Goal: Communication & Community: Answer question/provide support

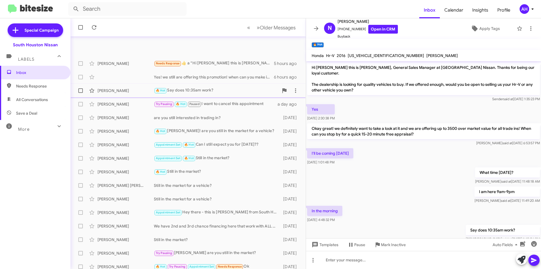
scroll to position [45, 0]
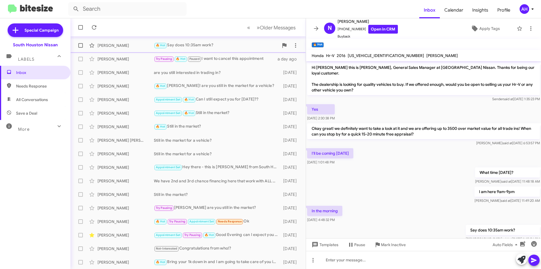
click at [126, 46] on div "[PERSON_NAME]" at bounding box center [126, 46] width 56 height 6
click at [141, 51] on div "[PERSON_NAME] 🔥 Hot Say does 10:35am work? a day ago" at bounding box center [188, 45] width 226 height 11
click at [389, 260] on div at bounding box center [423, 260] width 235 height 18
click at [536, 255] on span at bounding box center [534, 259] width 7 height 11
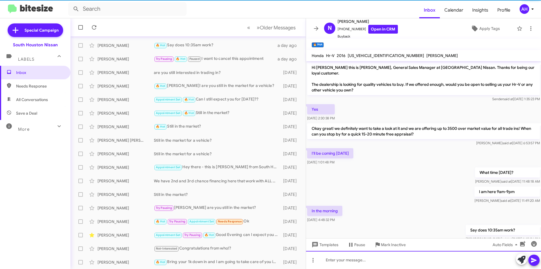
scroll to position [31, 0]
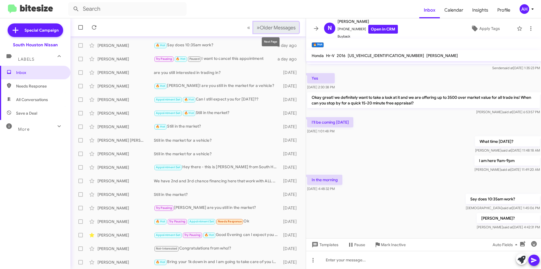
click at [270, 32] on button "» Next Older Messages" at bounding box center [277, 28] width 46 height 12
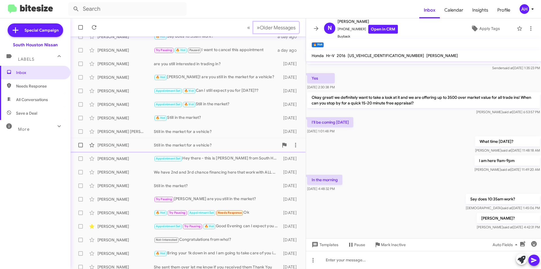
scroll to position [59, 0]
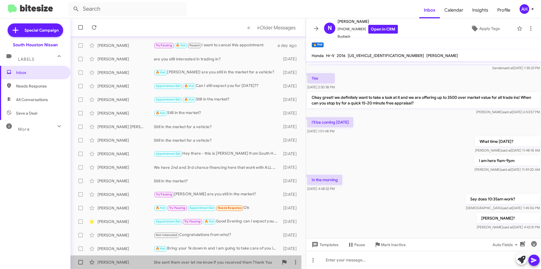
click at [116, 262] on div "[PERSON_NAME]" at bounding box center [126, 262] width 56 height 6
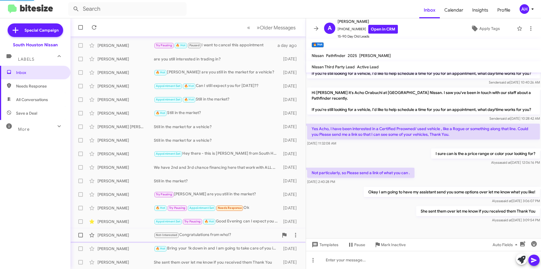
scroll to position [111, 0]
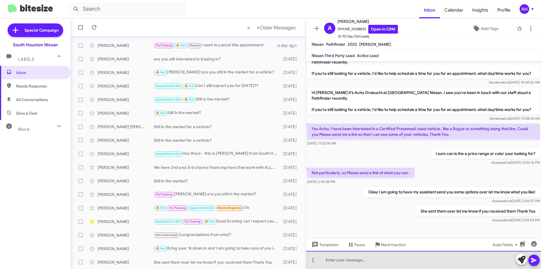
click at [349, 259] on div at bounding box center [423, 260] width 235 height 18
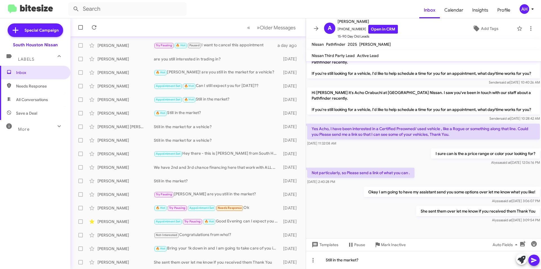
click at [539, 260] on button at bounding box center [534, 259] width 11 height 11
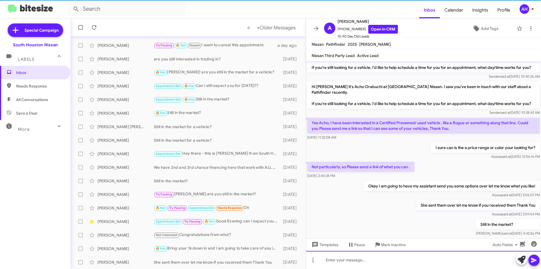
scroll to position [181, 0]
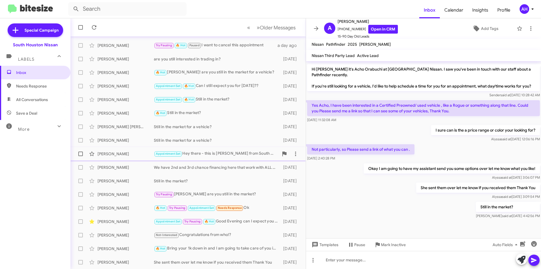
click at [122, 152] on div "[PERSON_NAME]" at bounding box center [126, 154] width 56 height 6
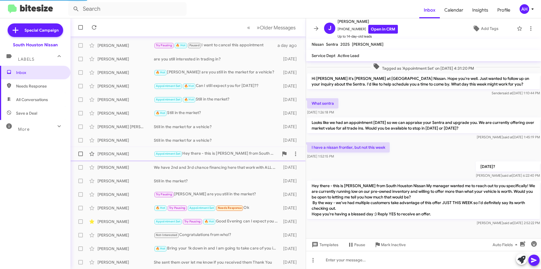
scroll to position [47, 0]
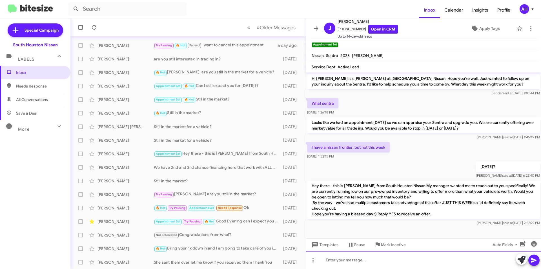
click at [389, 262] on div at bounding box center [423, 260] width 235 height 18
click at [531, 258] on button at bounding box center [534, 259] width 11 height 11
